Goal: Task Accomplishment & Management: Manage account settings

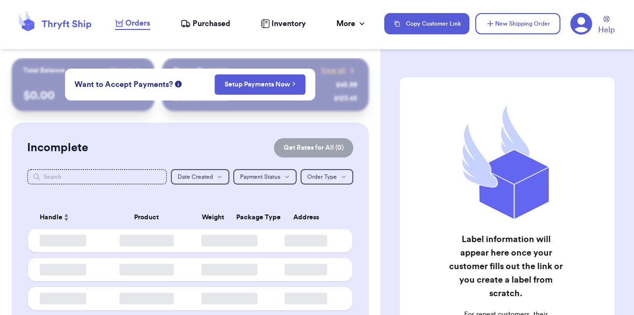
checkbox input "false"
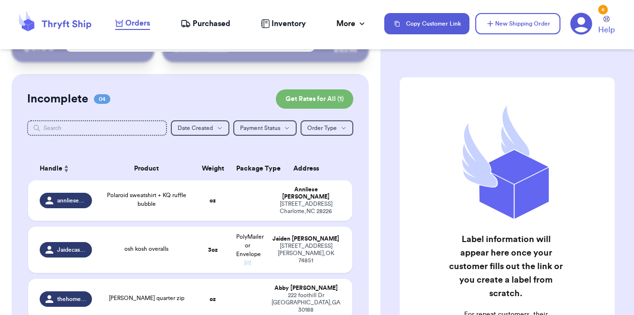
scroll to position [45, 0]
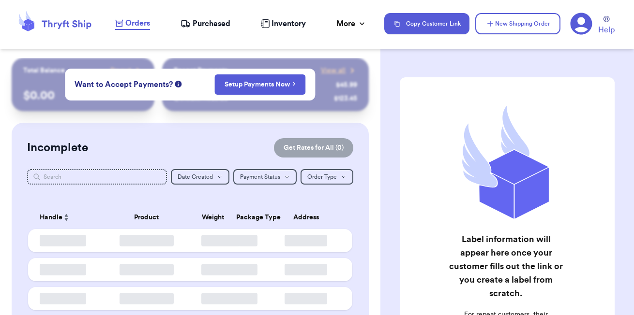
checkbox input "false"
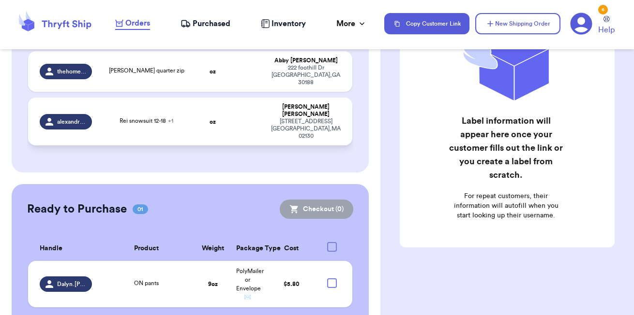
scroll to position [285, 0]
